Goal: Task Accomplishment & Management: Use online tool/utility

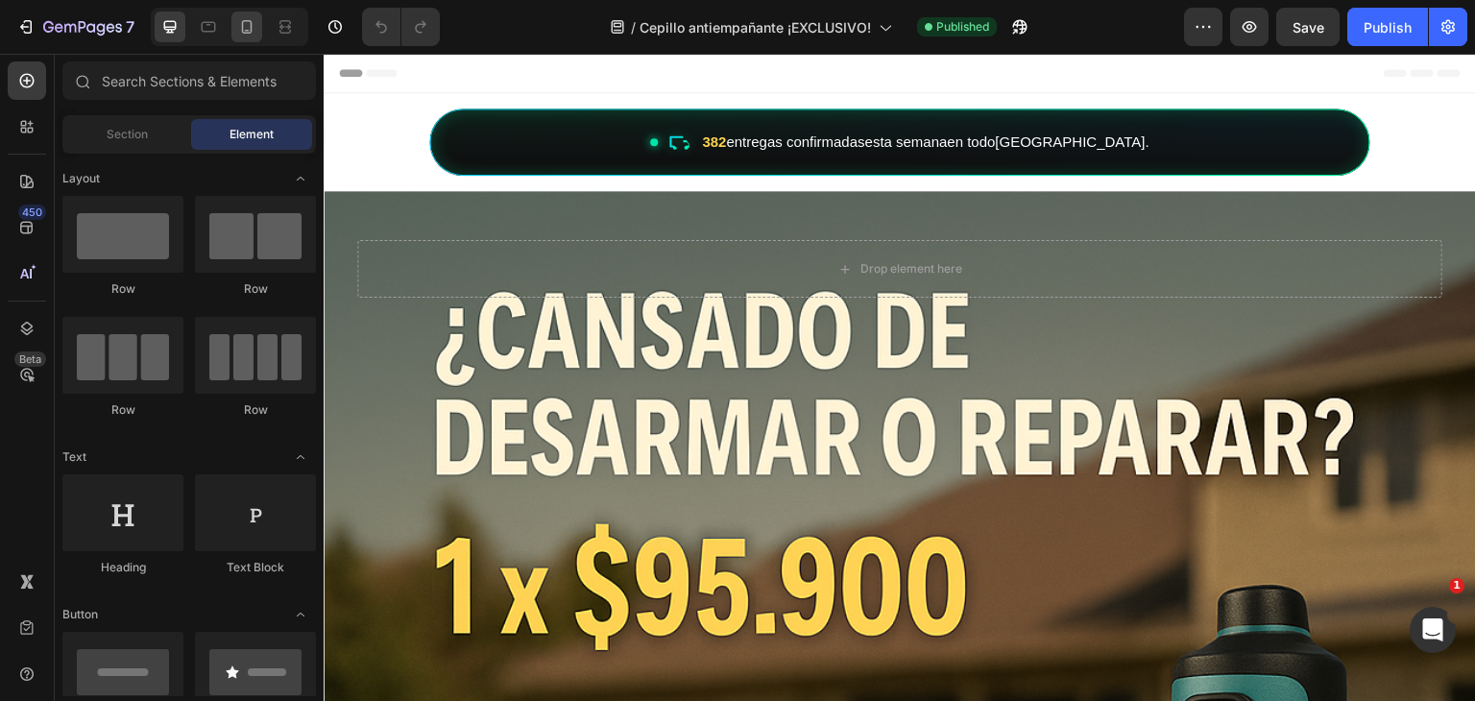
click at [250, 32] on icon at bounding box center [247, 26] width 11 height 13
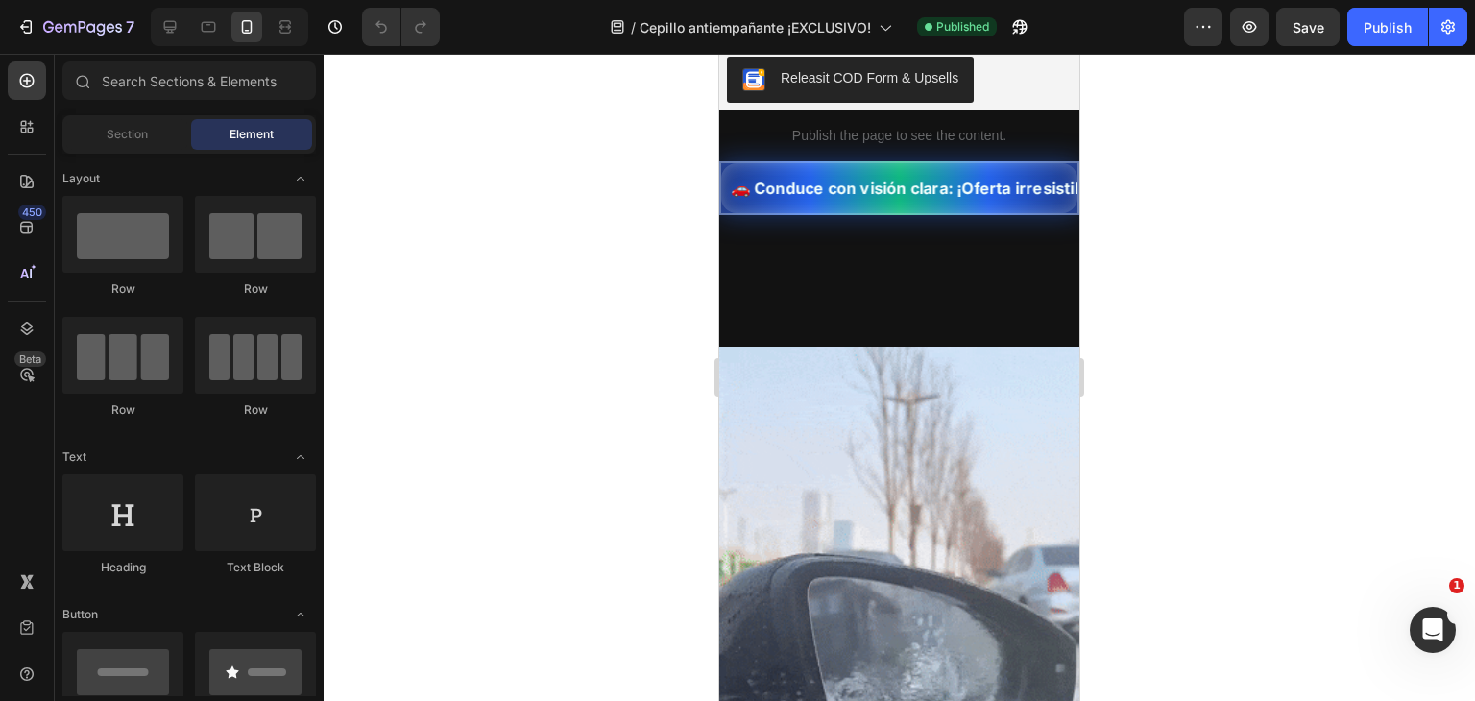
scroll to position [0, 4]
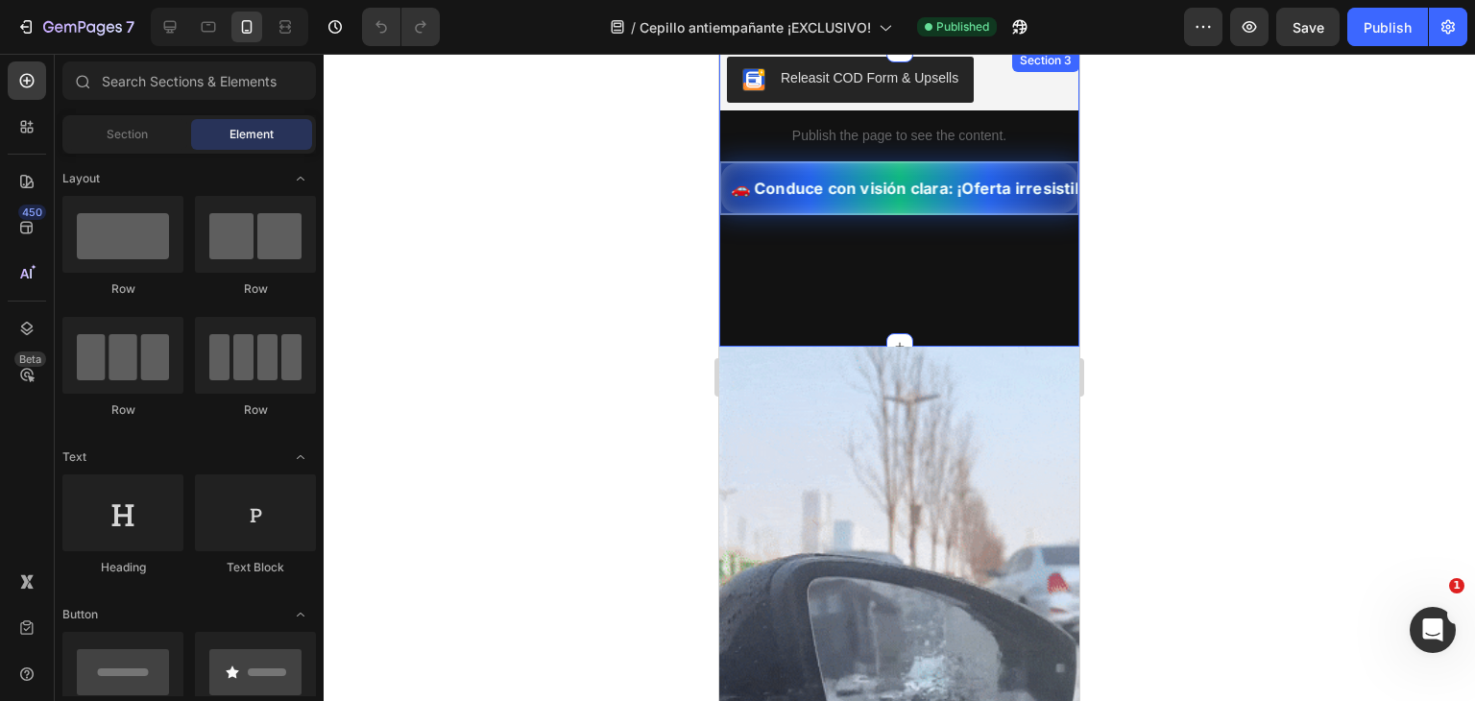
click at [745, 335] on div "Releasit COD Form & Upsells Releasit COD Form & Upsells Publish the page to see…" at bounding box center [899, 198] width 360 height 298
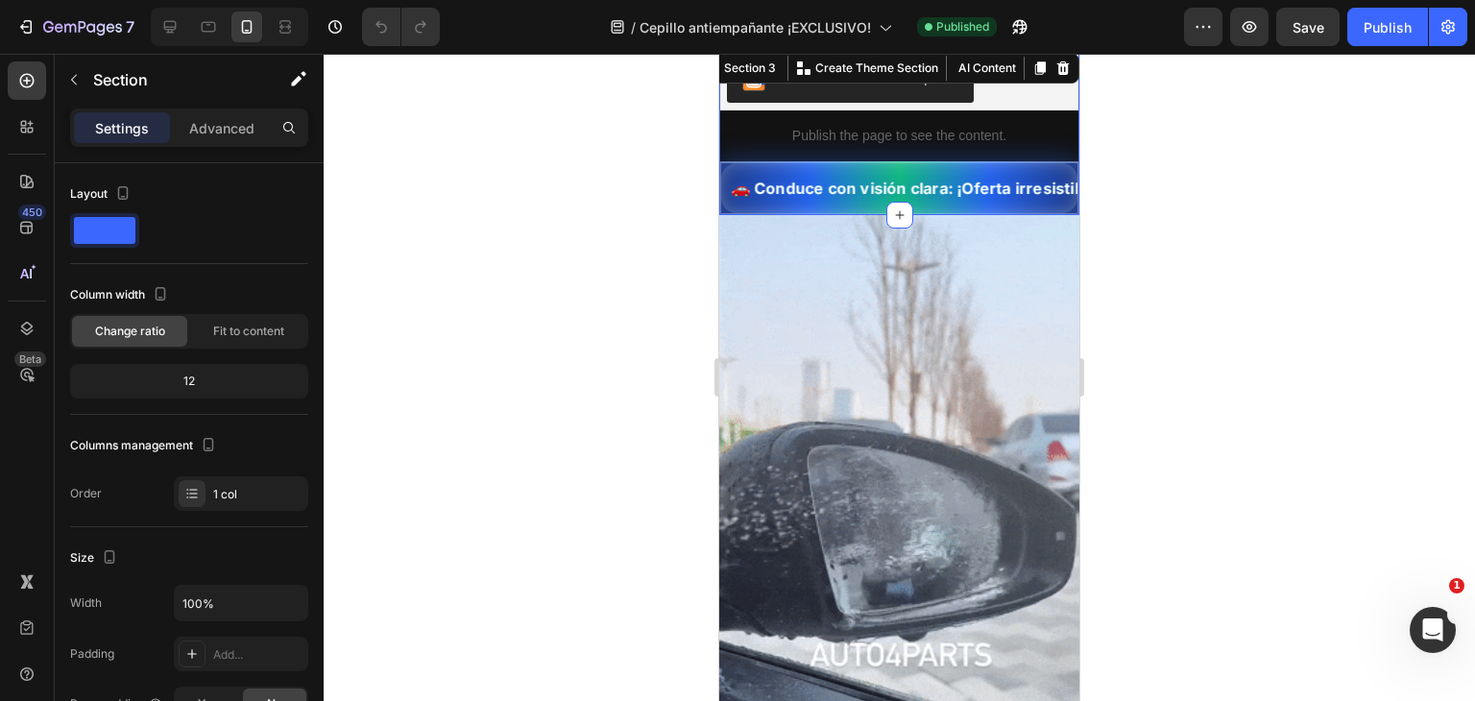
click at [586, 581] on div at bounding box center [900, 377] width 1152 height 647
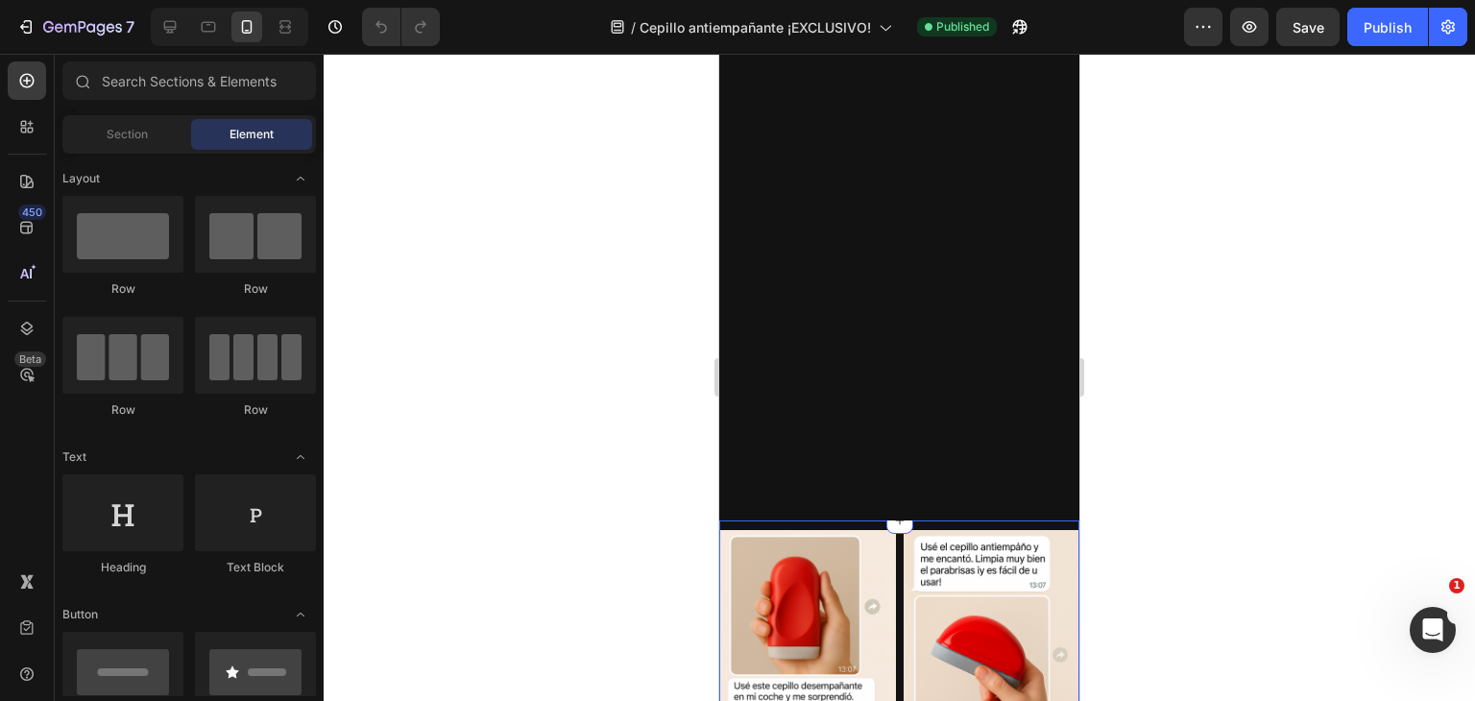
scroll to position [4994, 0]
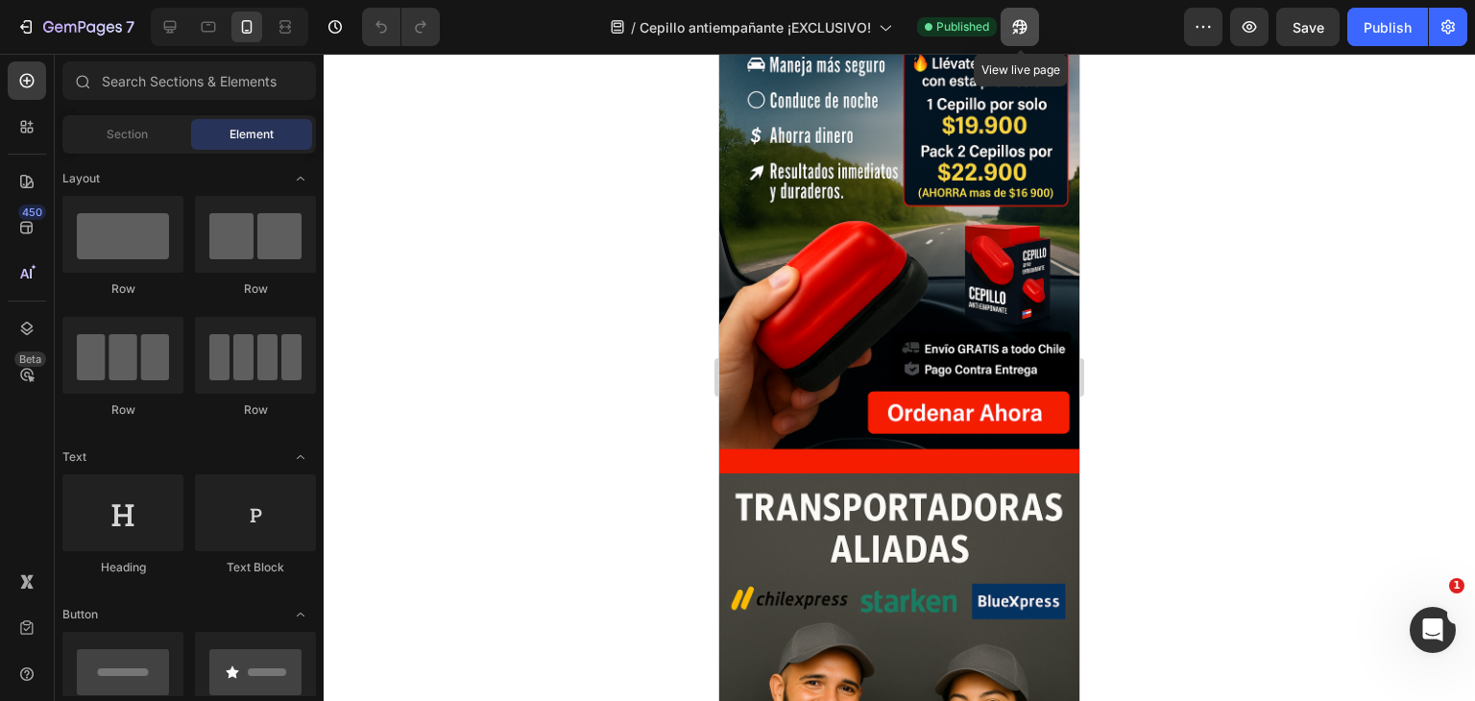
click at [1019, 38] on button "button" at bounding box center [1020, 27] width 38 height 38
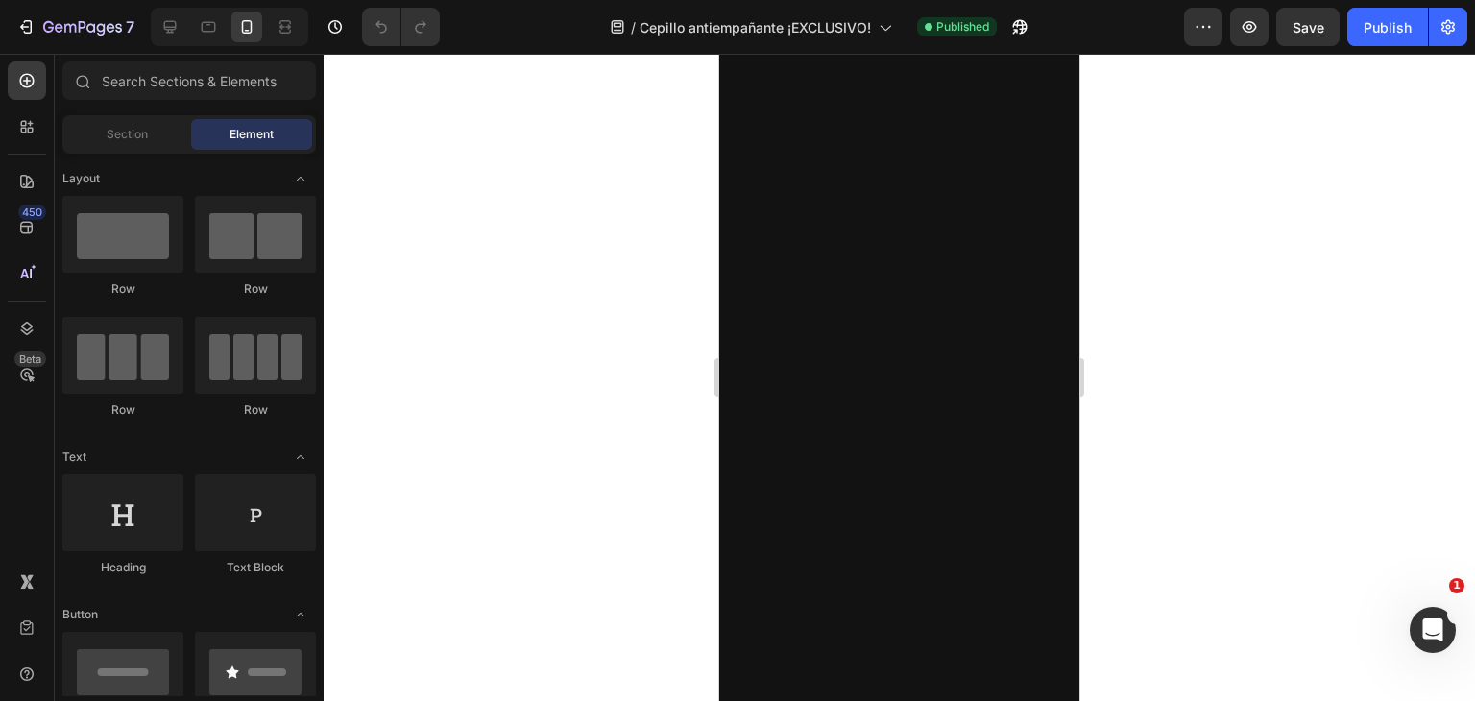
scroll to position [3283, 0]
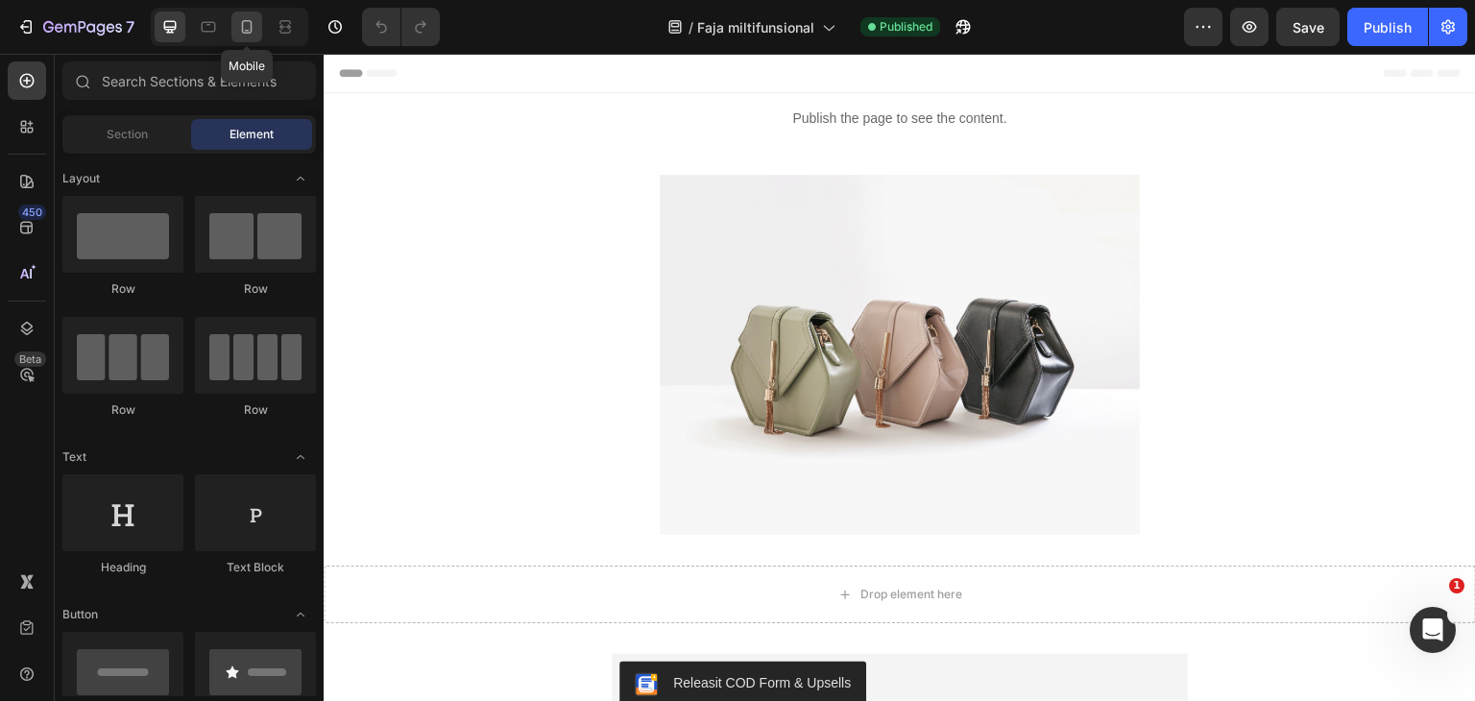
click at [249, 20] on icon at bounding box center [247, 26] width 11 height 13
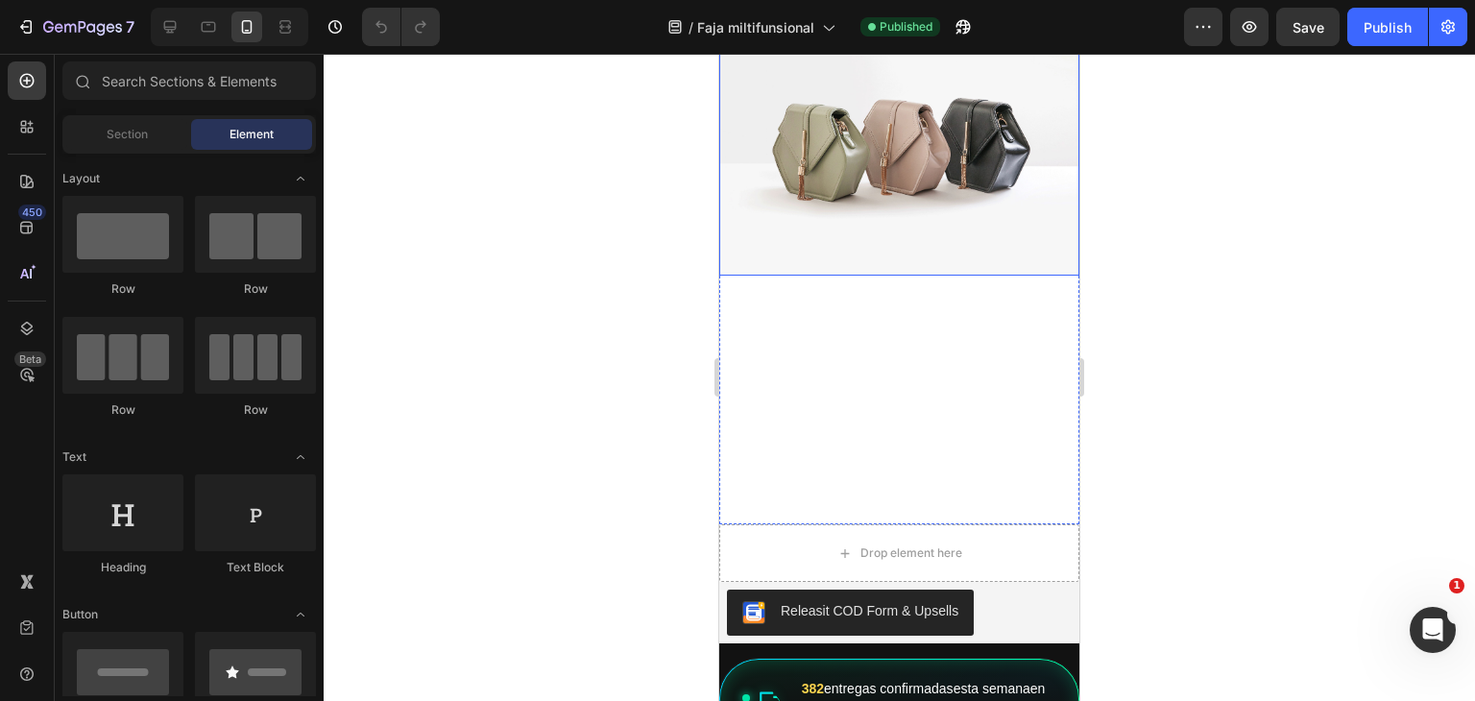
scroll to position [192, 0]
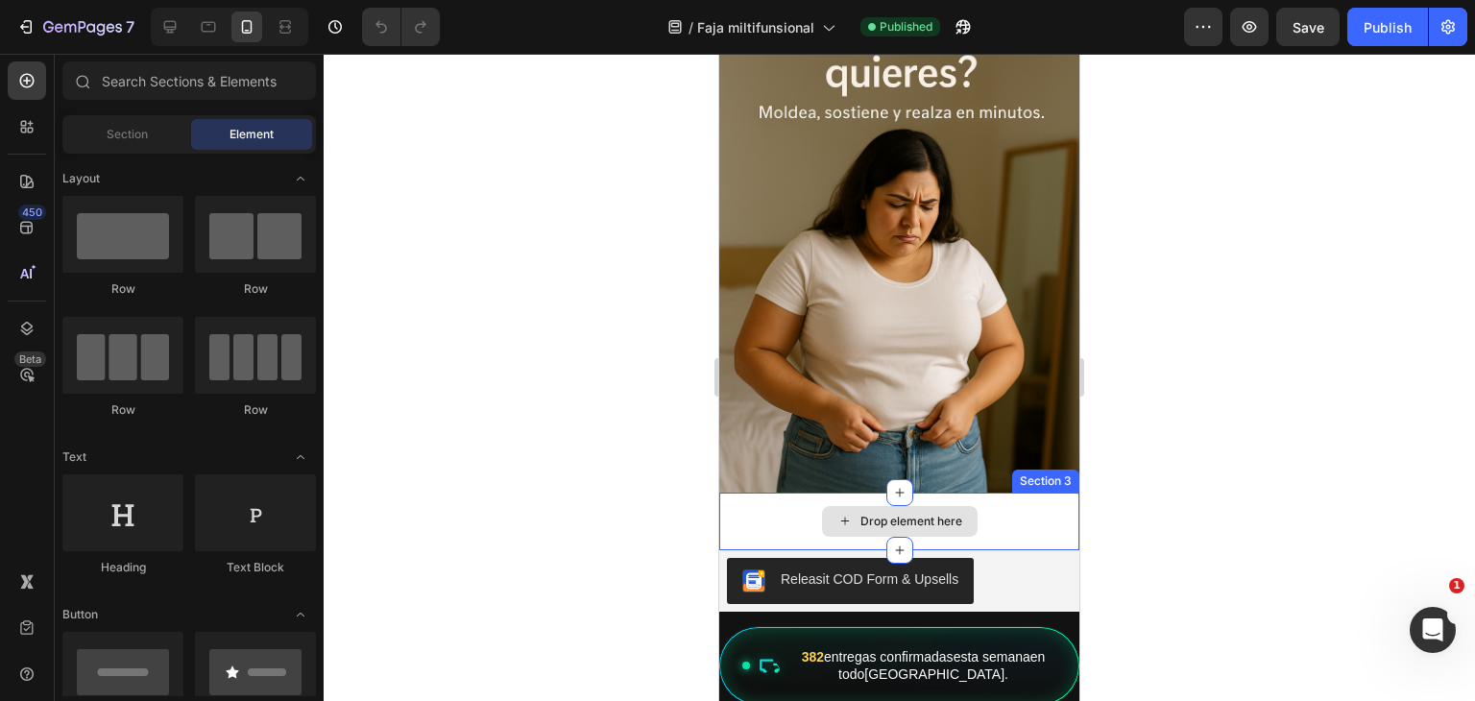
click at [982, 504] on div "Drop element here" at bounding box center [899, 522] width 360 height 58
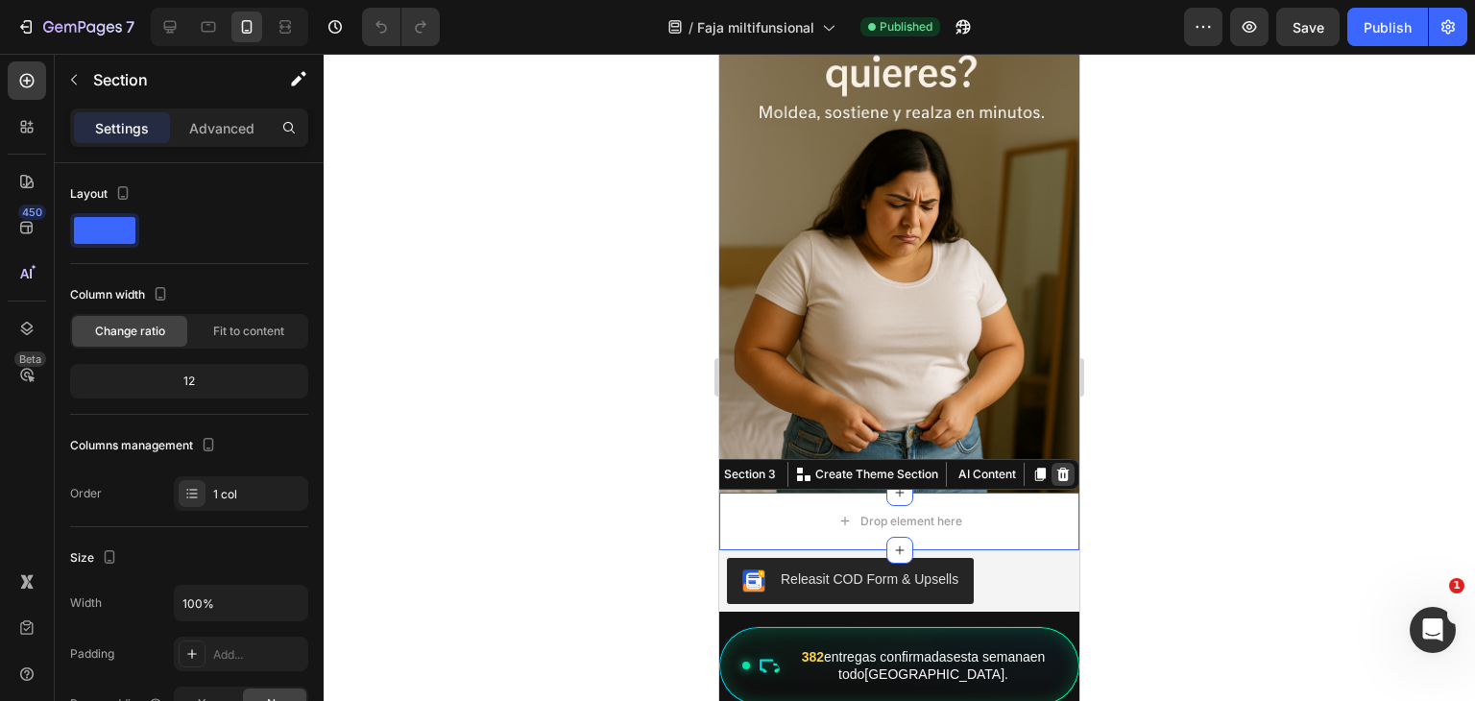
click at [1055, 467] on icon at bounding box center [1062, 474] width 15 height 15
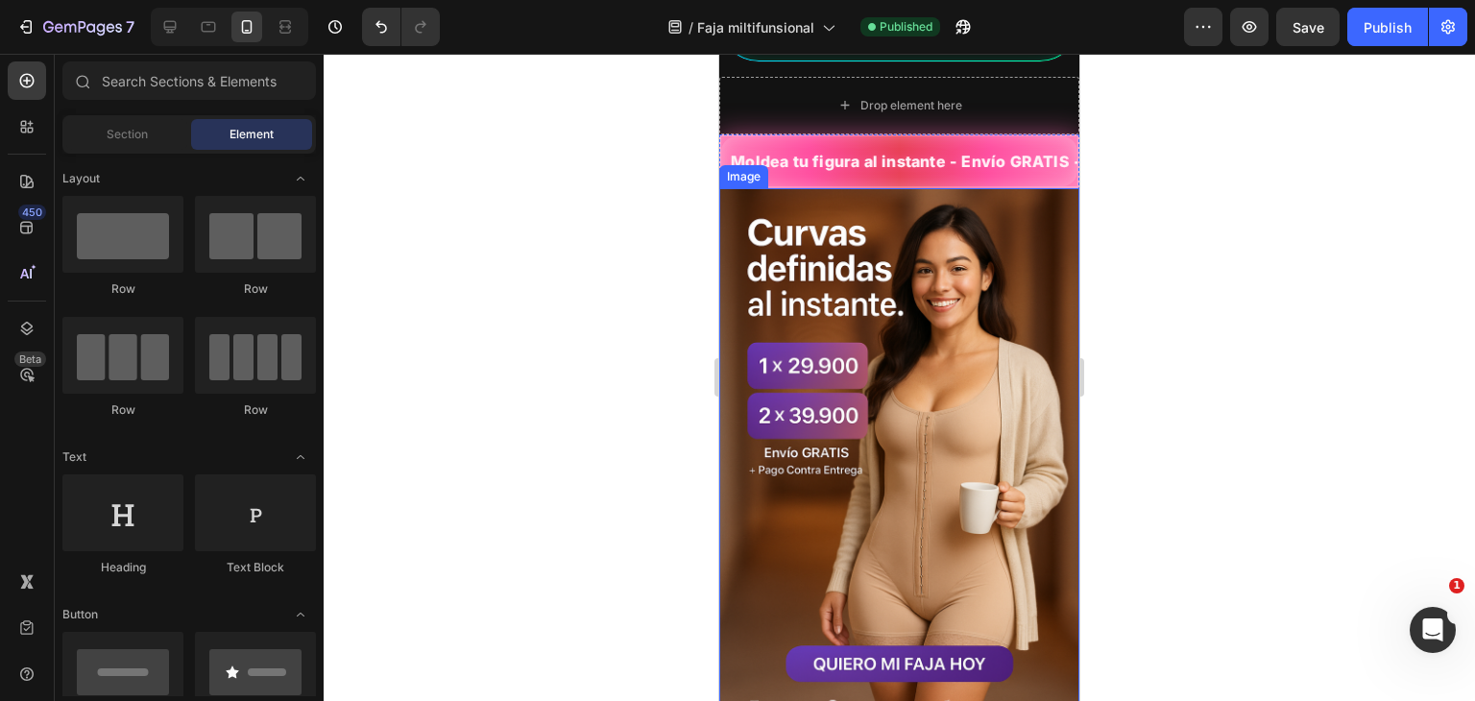
scroll to position [768, 0]
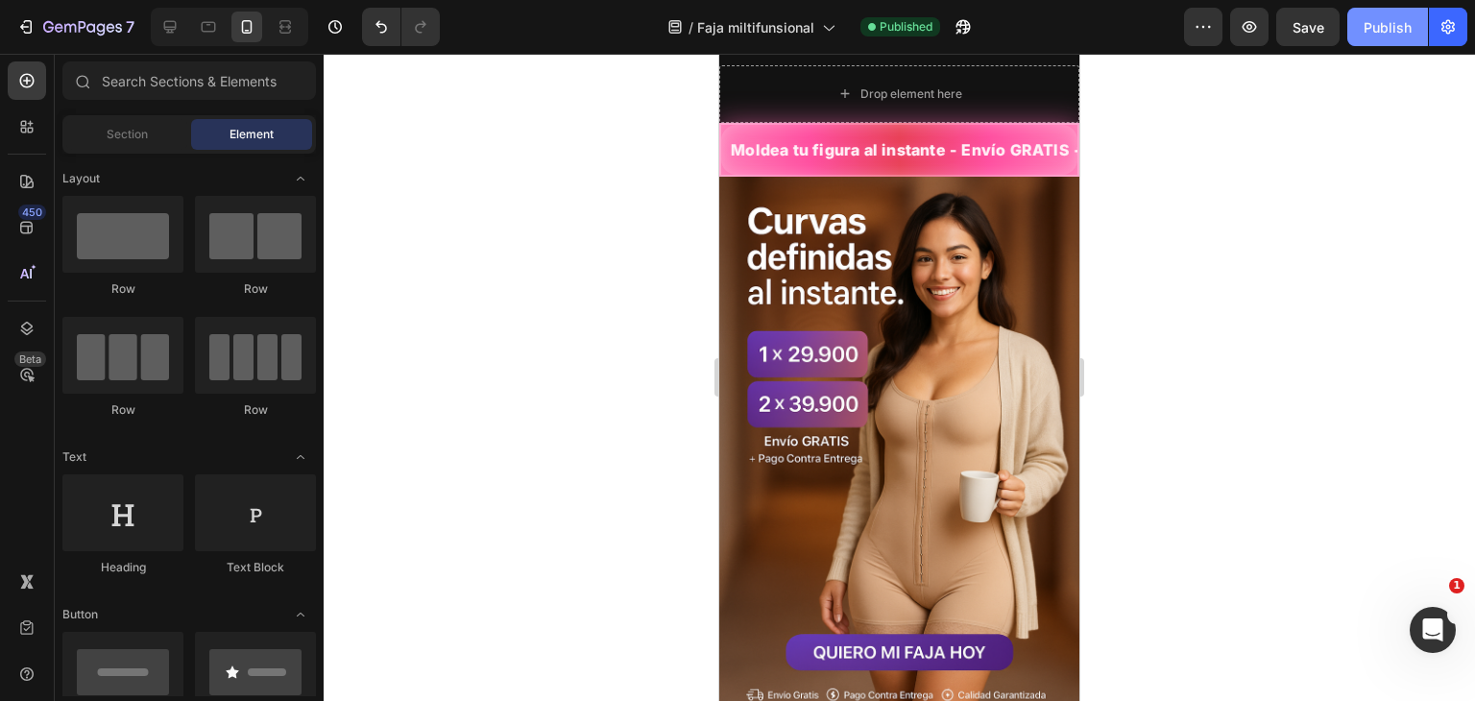
click at [1377, 26] on div "Publish" at bounding box center [1388, 27] width 48 height 20
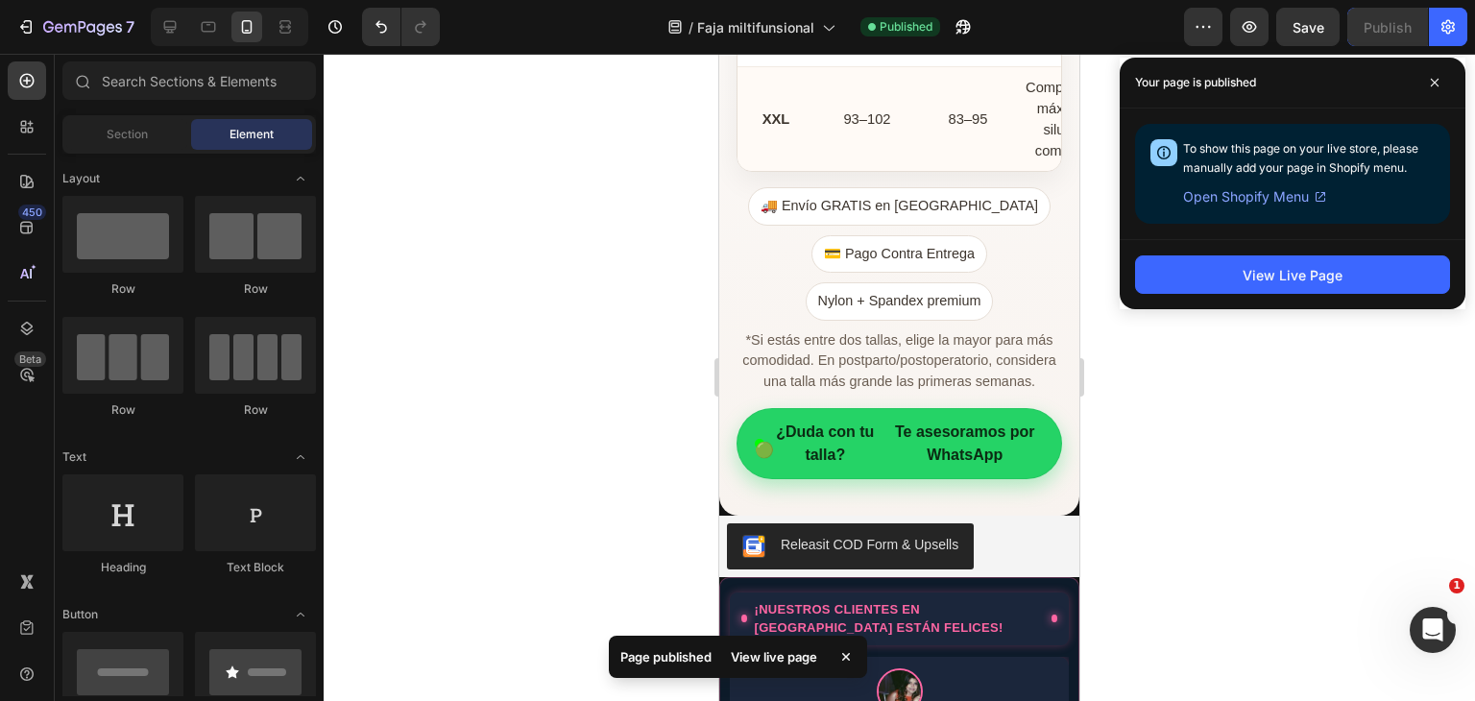
scroll to position [3457, 0]
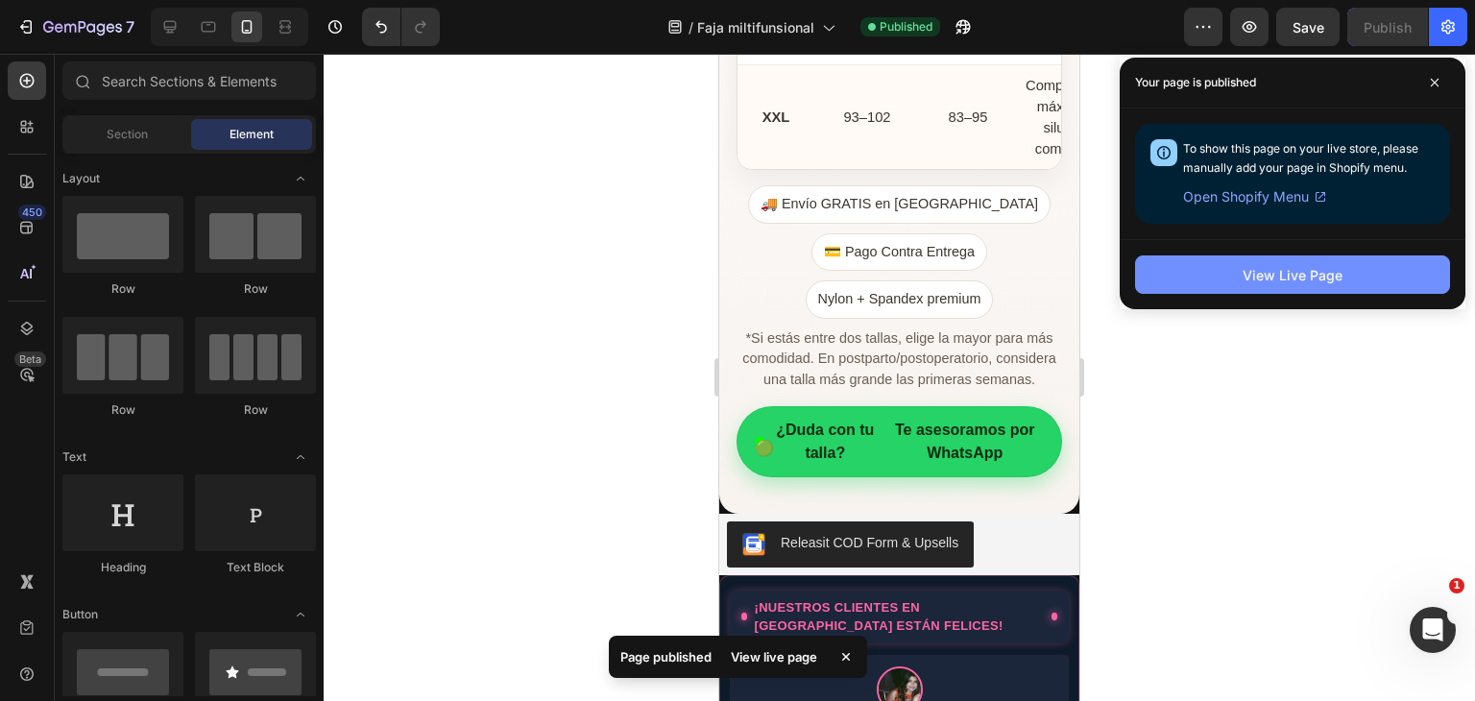
click at [1246, 273] on div "View Live Page" at bounding box center [1293, 275] width 100 height 20
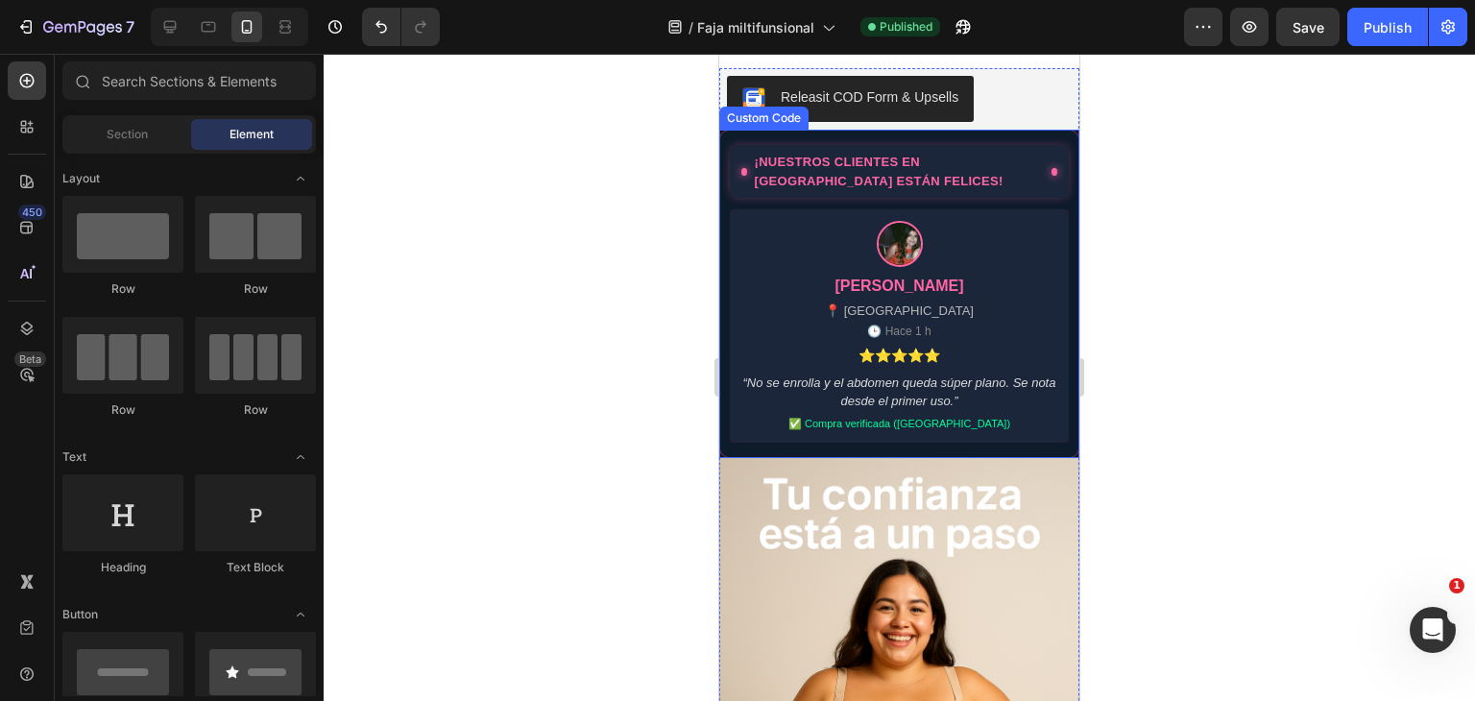
scroll to position [0, 4]
